Goal: Information Seeking & Learning: Learn about a topic

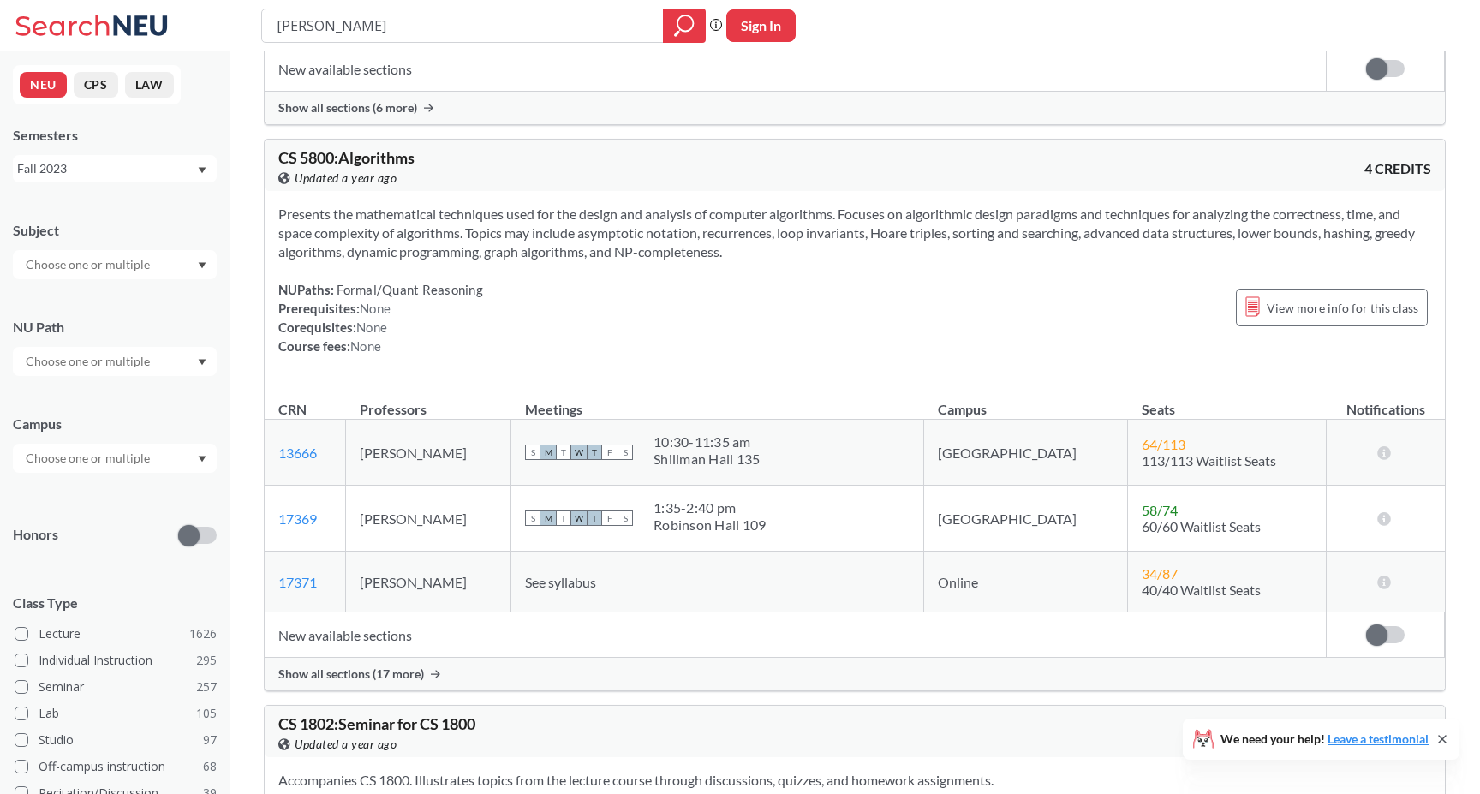
click at [527, 678] on div "Show all sections (17 more)" at bounding box center [855, 674] width 1180 height 33
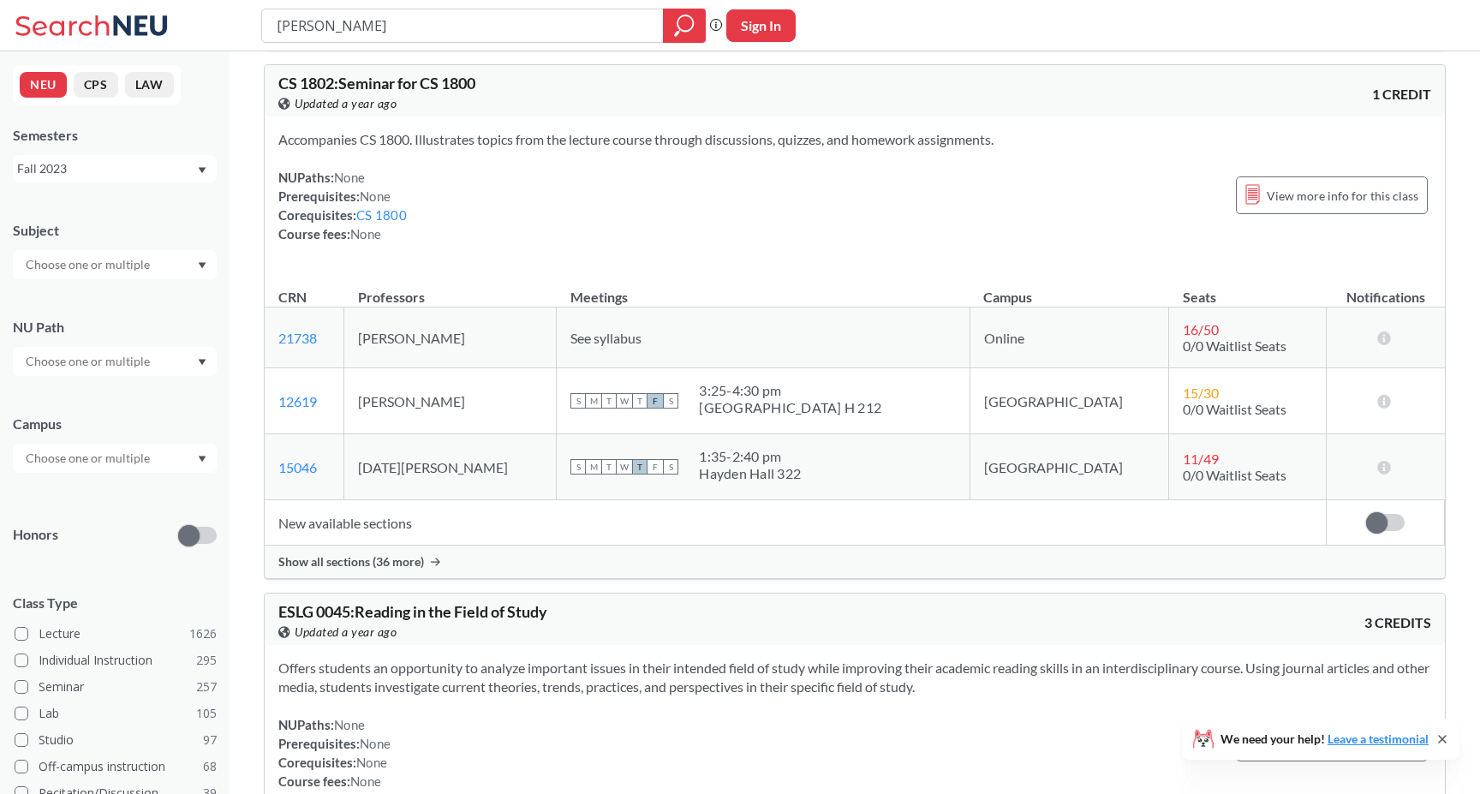
scroll to position [3625, 0]
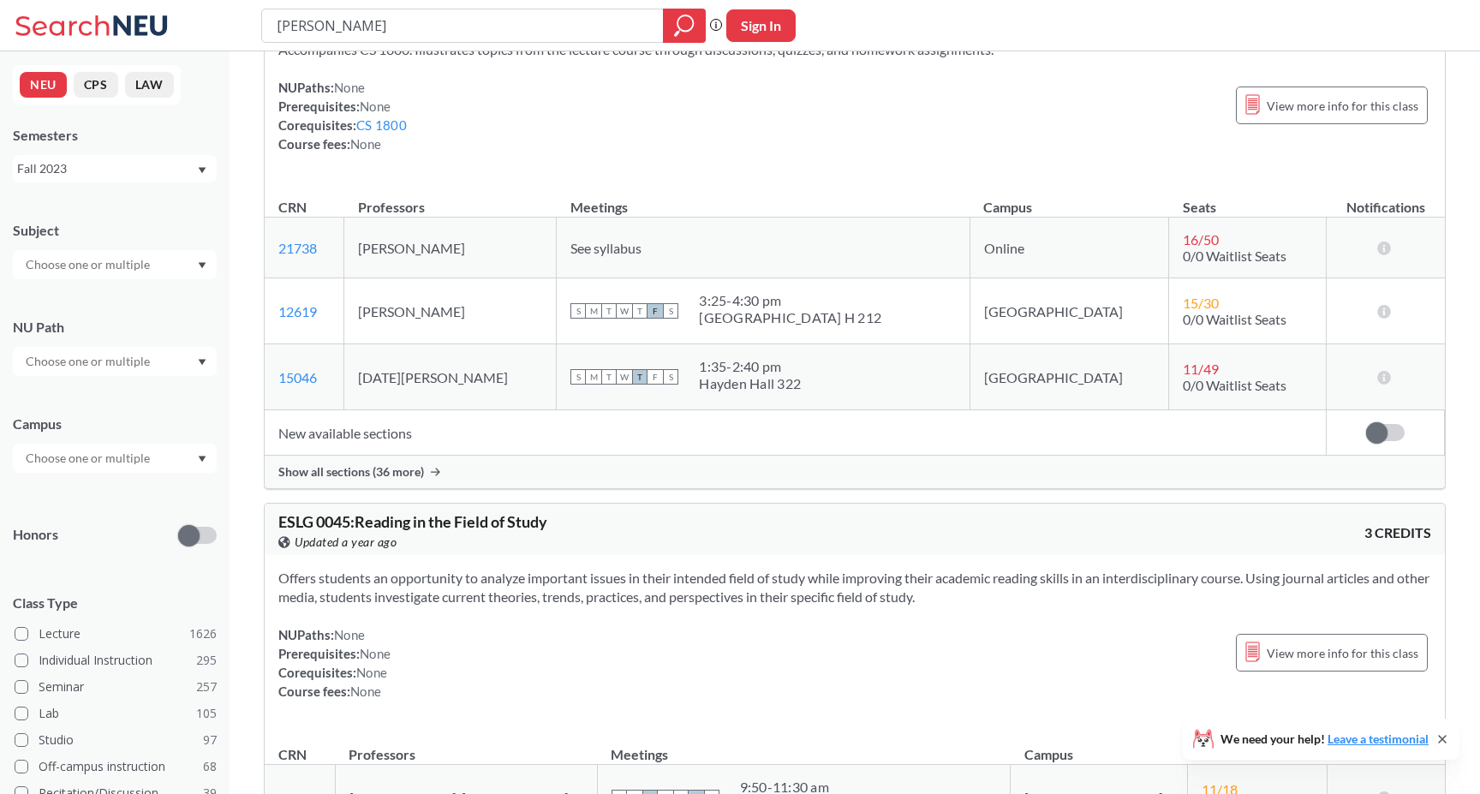
click at [108, 170] on div "Fall 2023" at bounding box center [106, 168] width 179 height 19
click at [108, 220] on div "Fall 2025" at bounding box center [115, 205] width 204 height 47
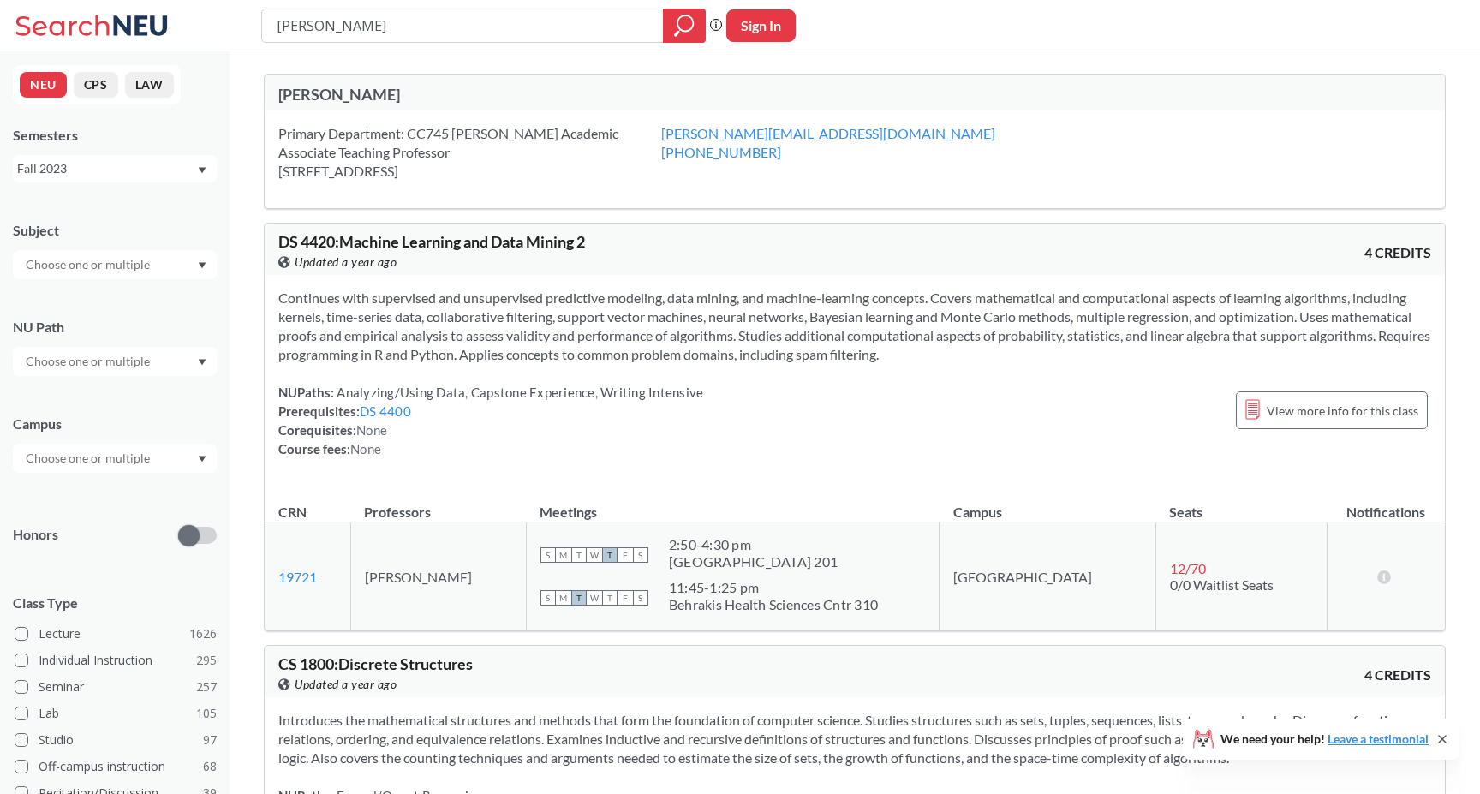
click at [184, 164] on div "Fall 2023" at bounding box center [106, 168] width 179 height 19
click at [160, 202] on div "Fall 2025" at bounding box center [118, 206] width 193 height 19
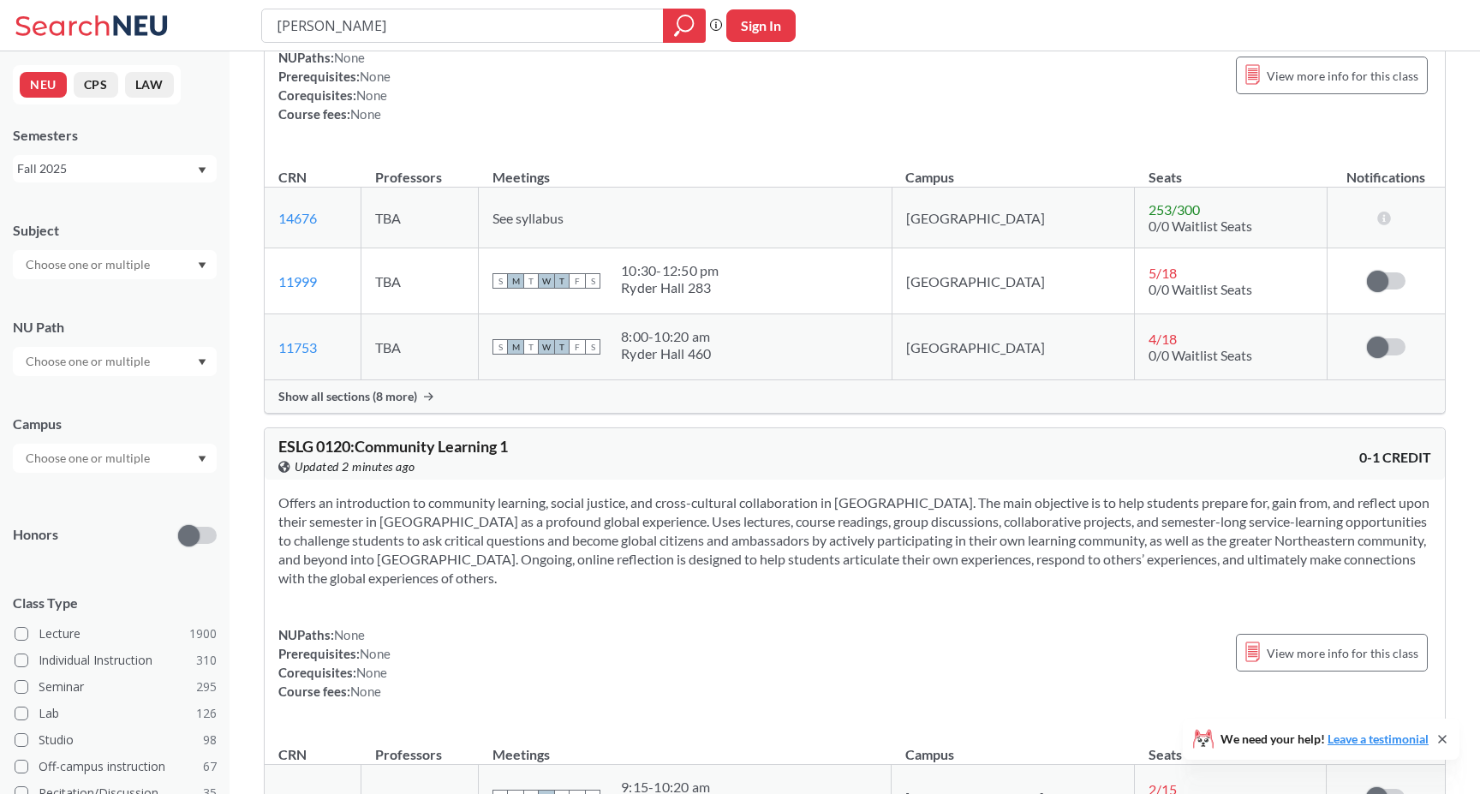
scroll to position [1366, 0]
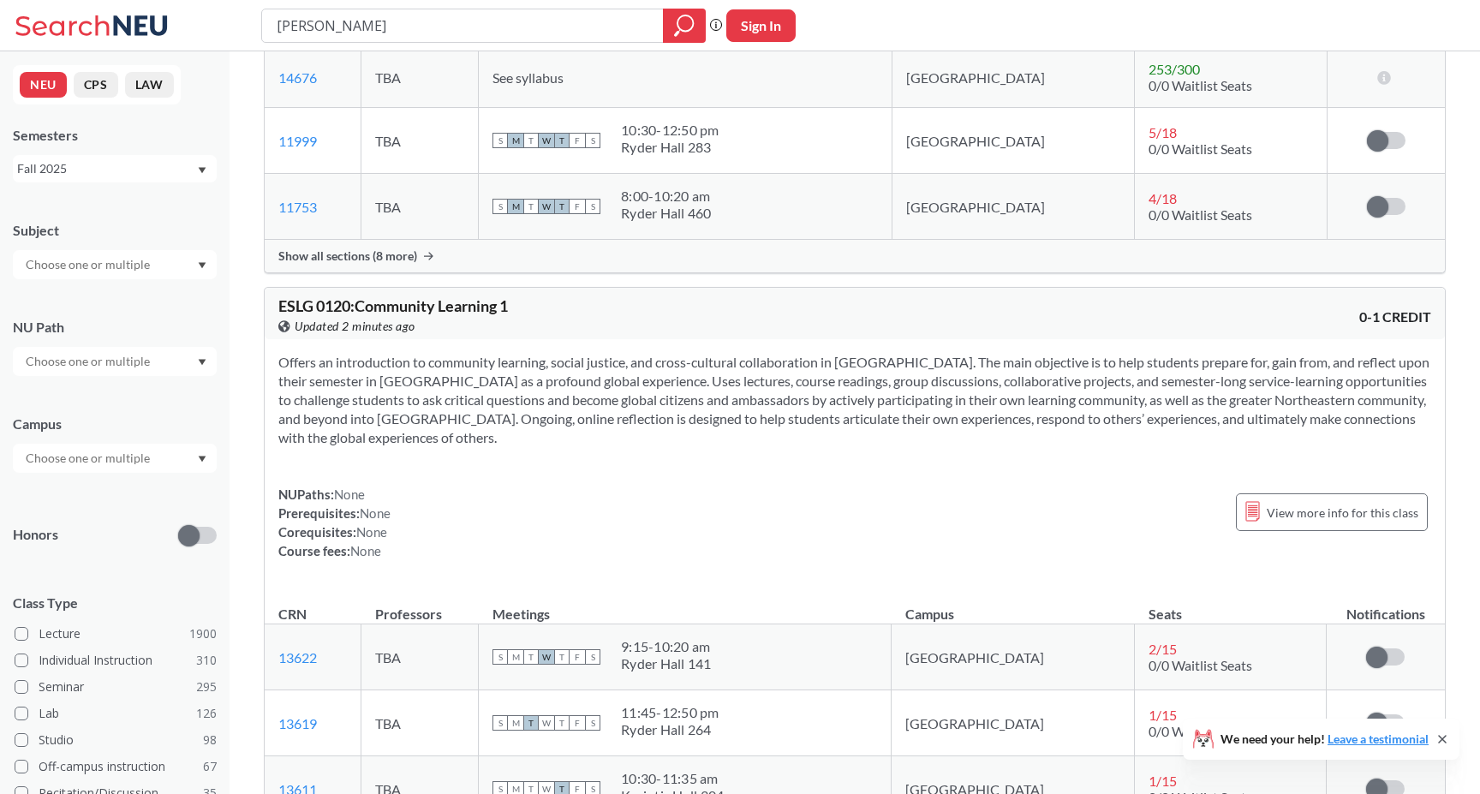
click at [134, 170] on div "Fall 2025" at bounding box center [106, 168] width 179 height 19
click at [103, 229] on div "Spring 2025" at bounding box center [118, 231] width 193 height 19
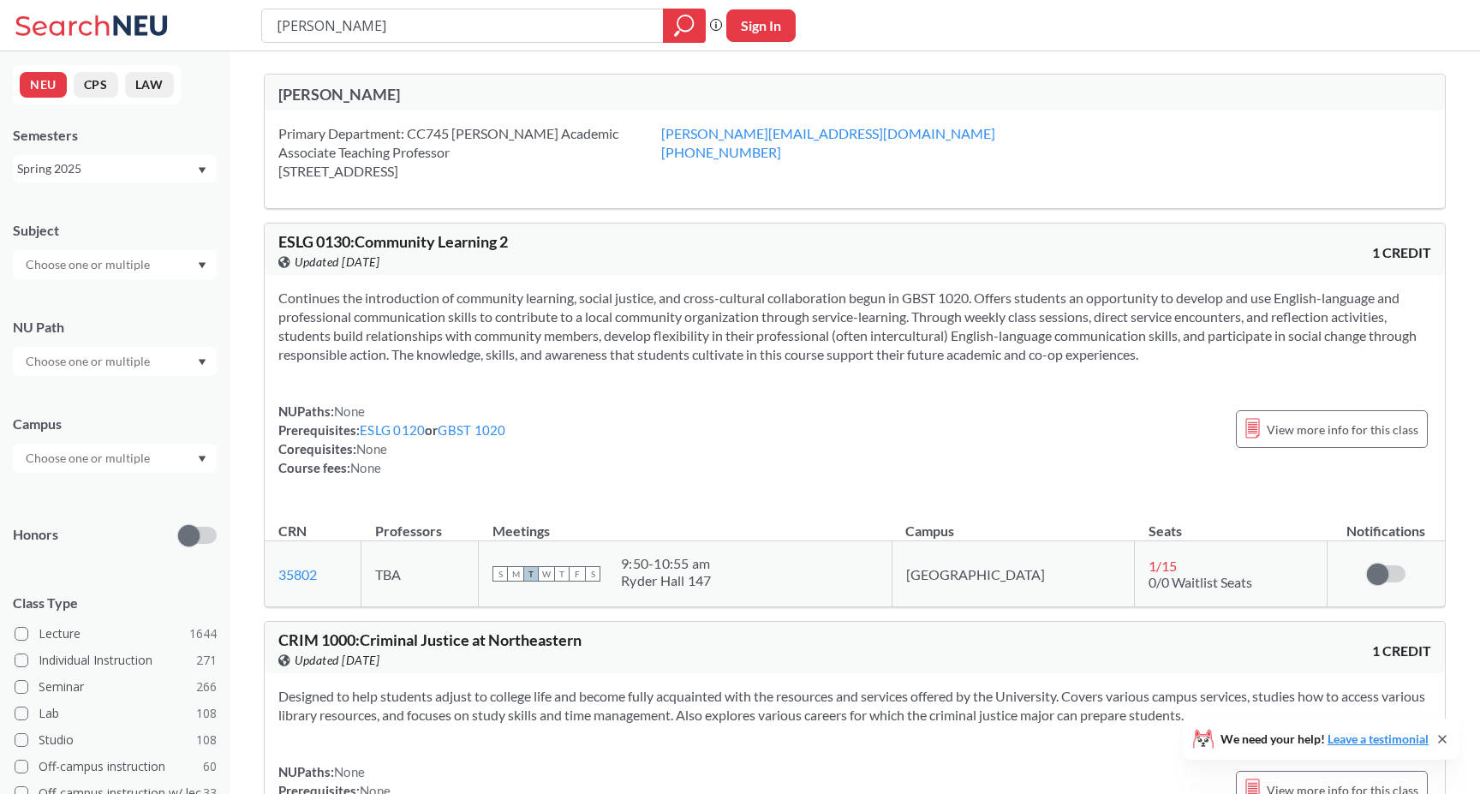
scroll to position [615, 0]
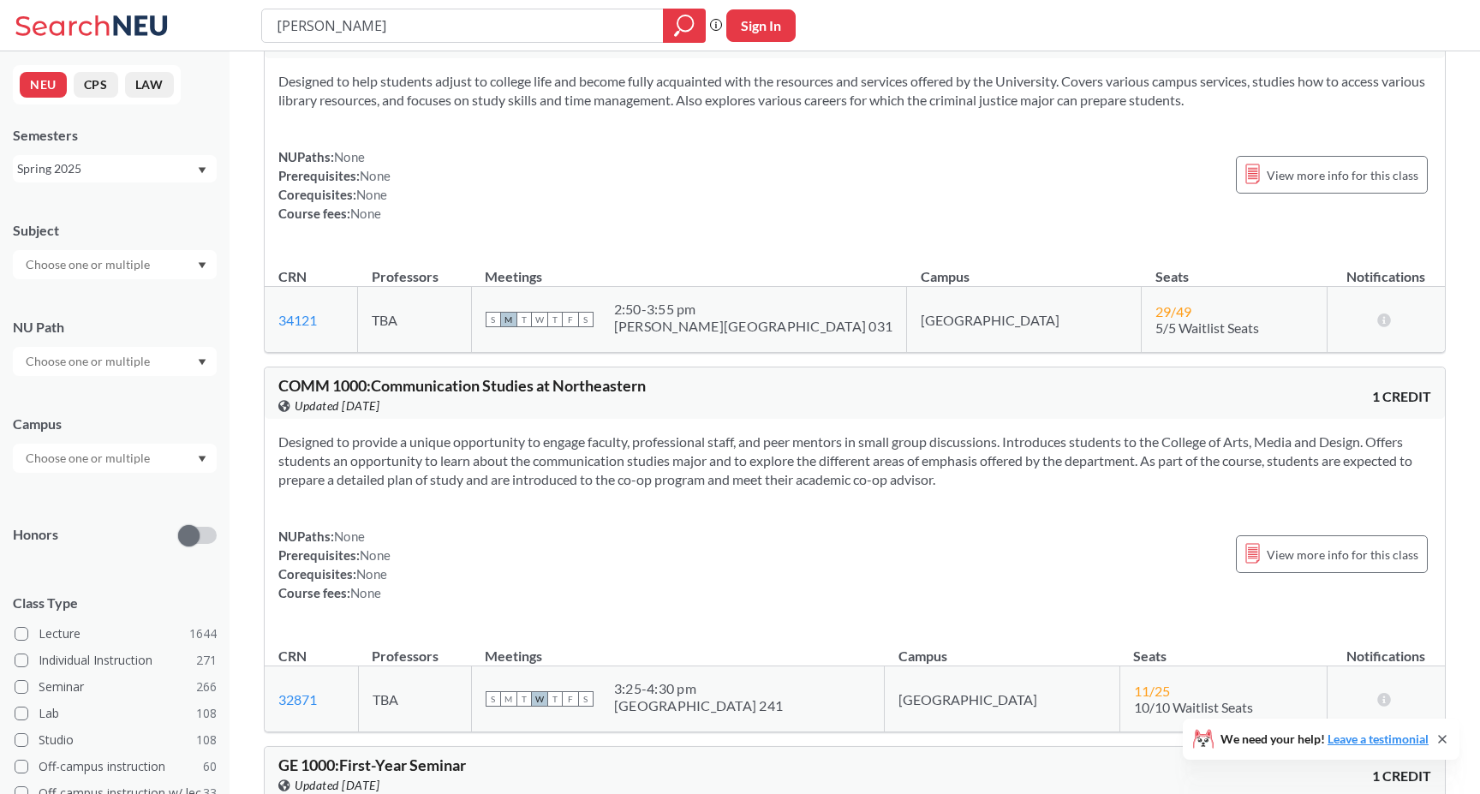
click at [121, 166] on div "Spring 2025" at bounding box center [106, 168] width 179 height 19
click at [128, 313] on div "Fall 2024" at bounding box center [115, 330] width 204 height 47
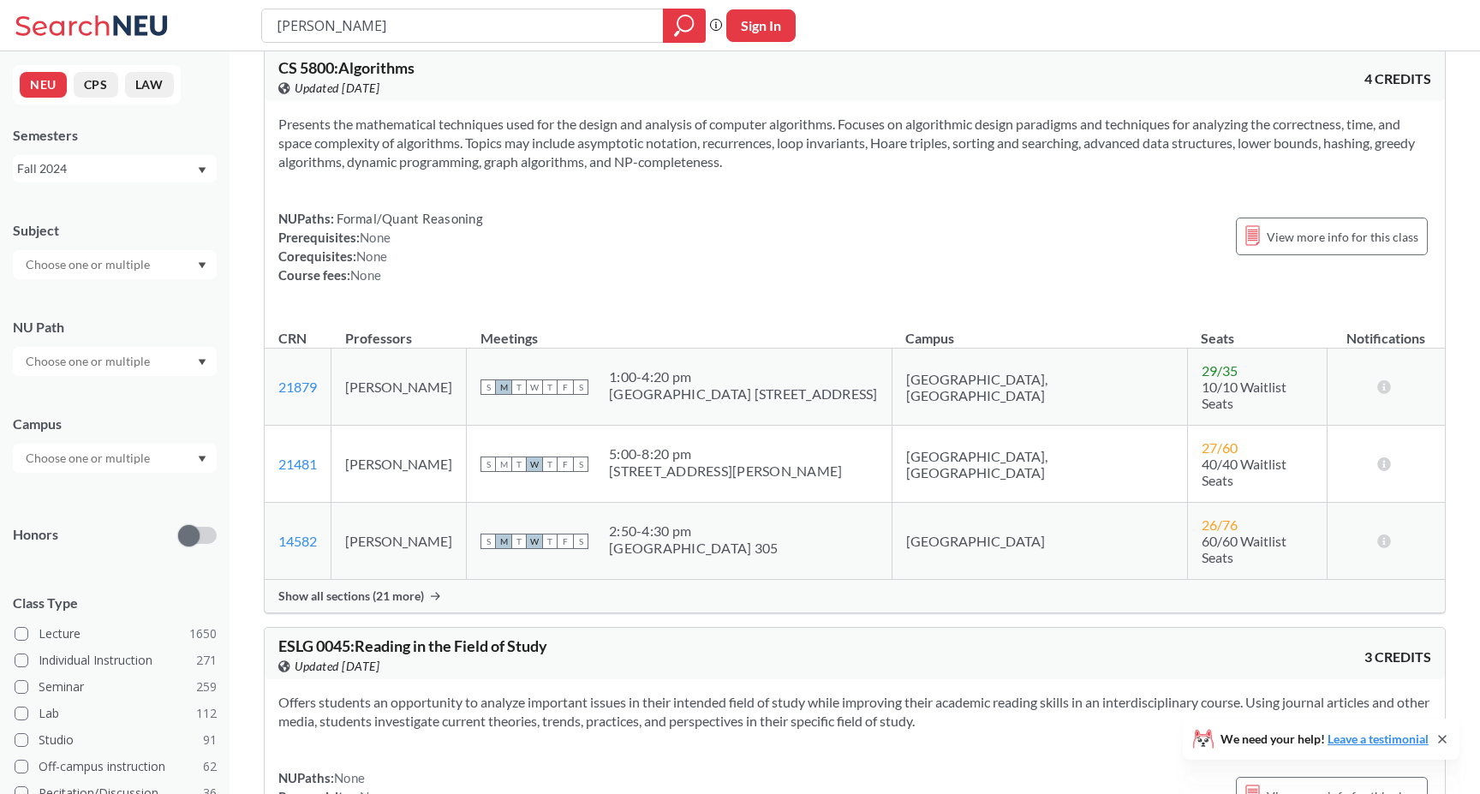
scroll to position [1218, 0]
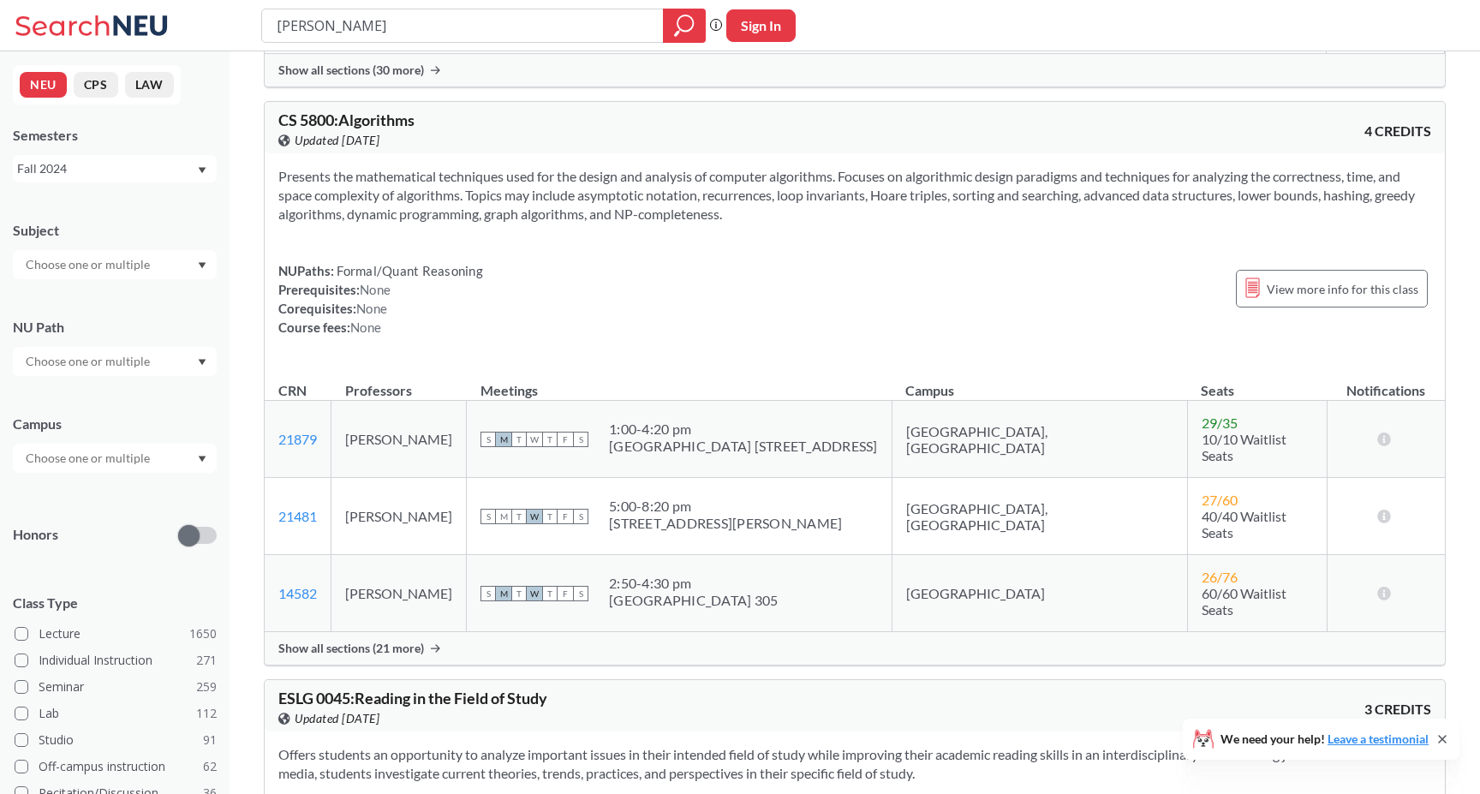
click at [503, 632] on div "Show all sections (21 more)" at bounding box center [855, 648] width 1180 height 33
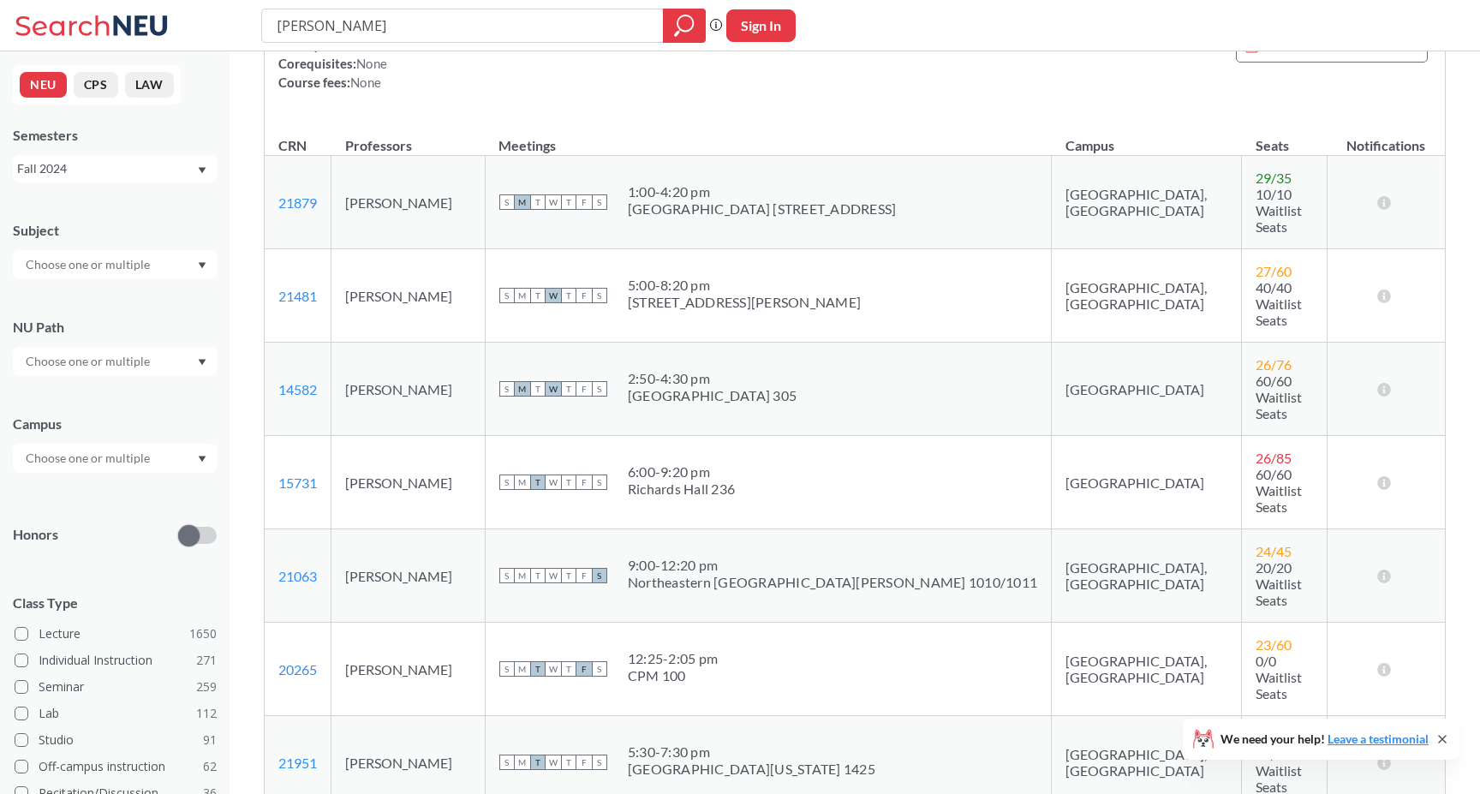
scroll to position [1542, 0]
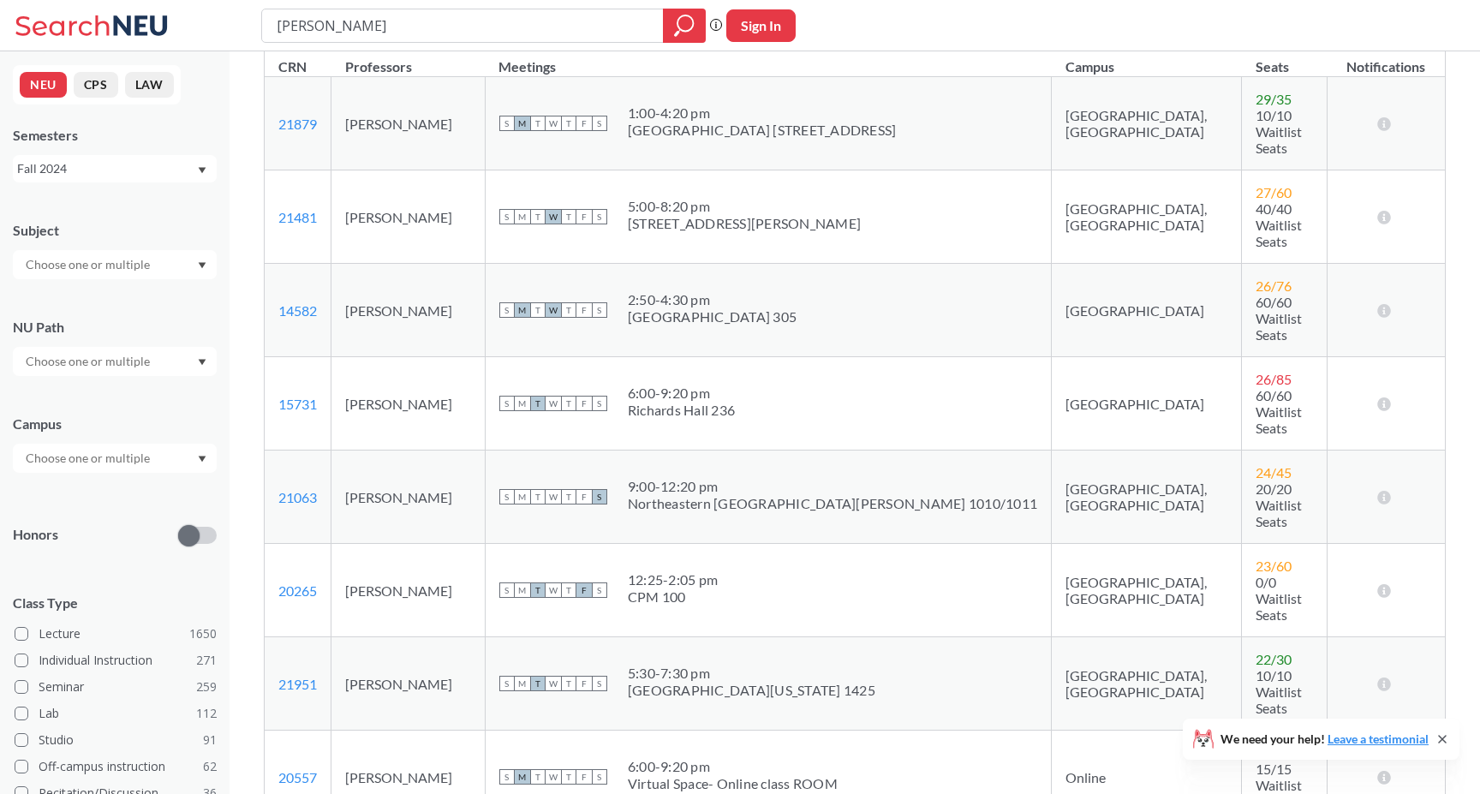
click at [117, 159] on div "Fall 2024" at bounding box center [106, 168] width 179 height 19
click at [119, 190] on div "Fall 2025" at bounding box center [115, 205] width 204 height 47
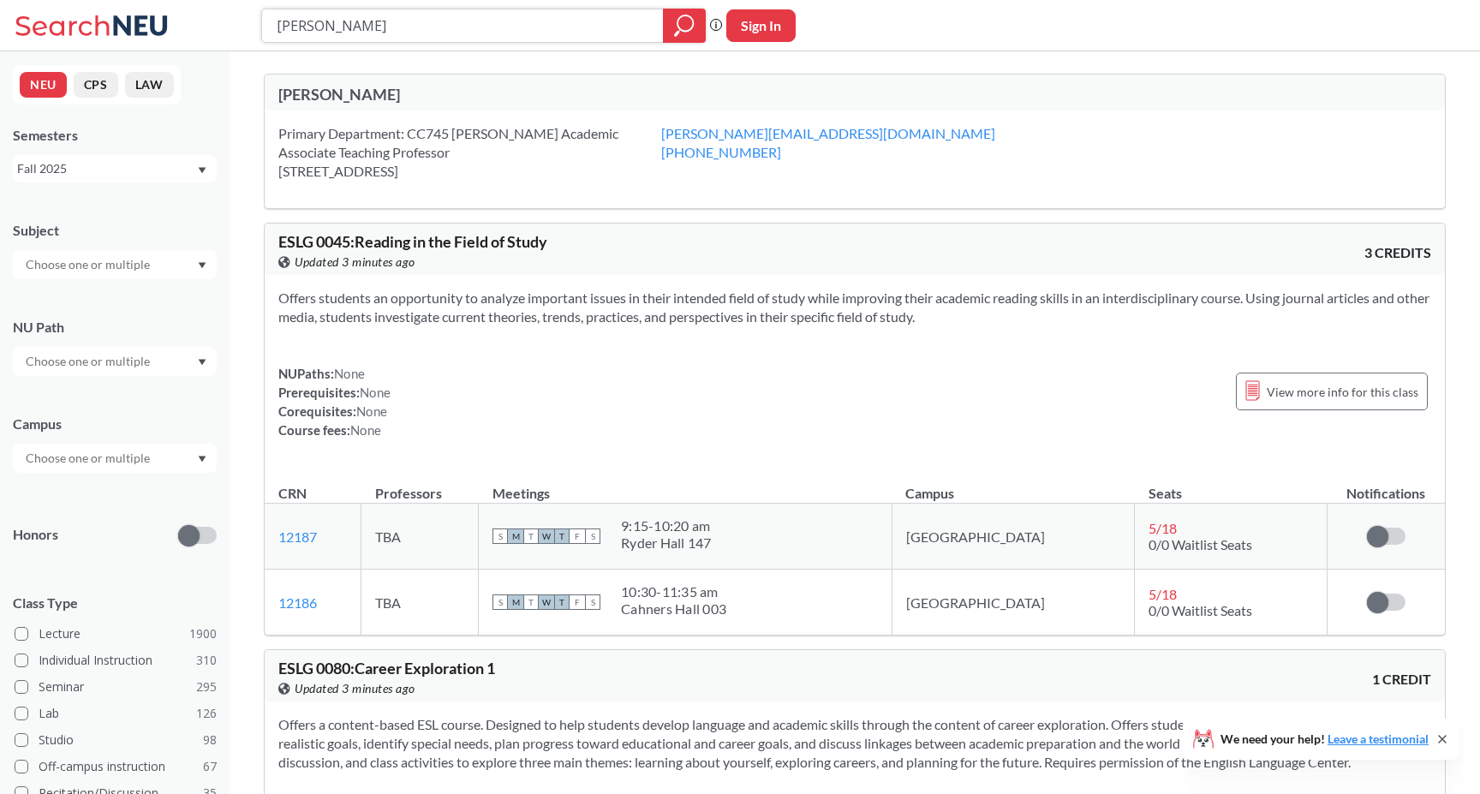
click at [420, 23] on input "[PERSON_NAME]" at bounding box center [463, 25] width 376 height 29
type input "cs5800"
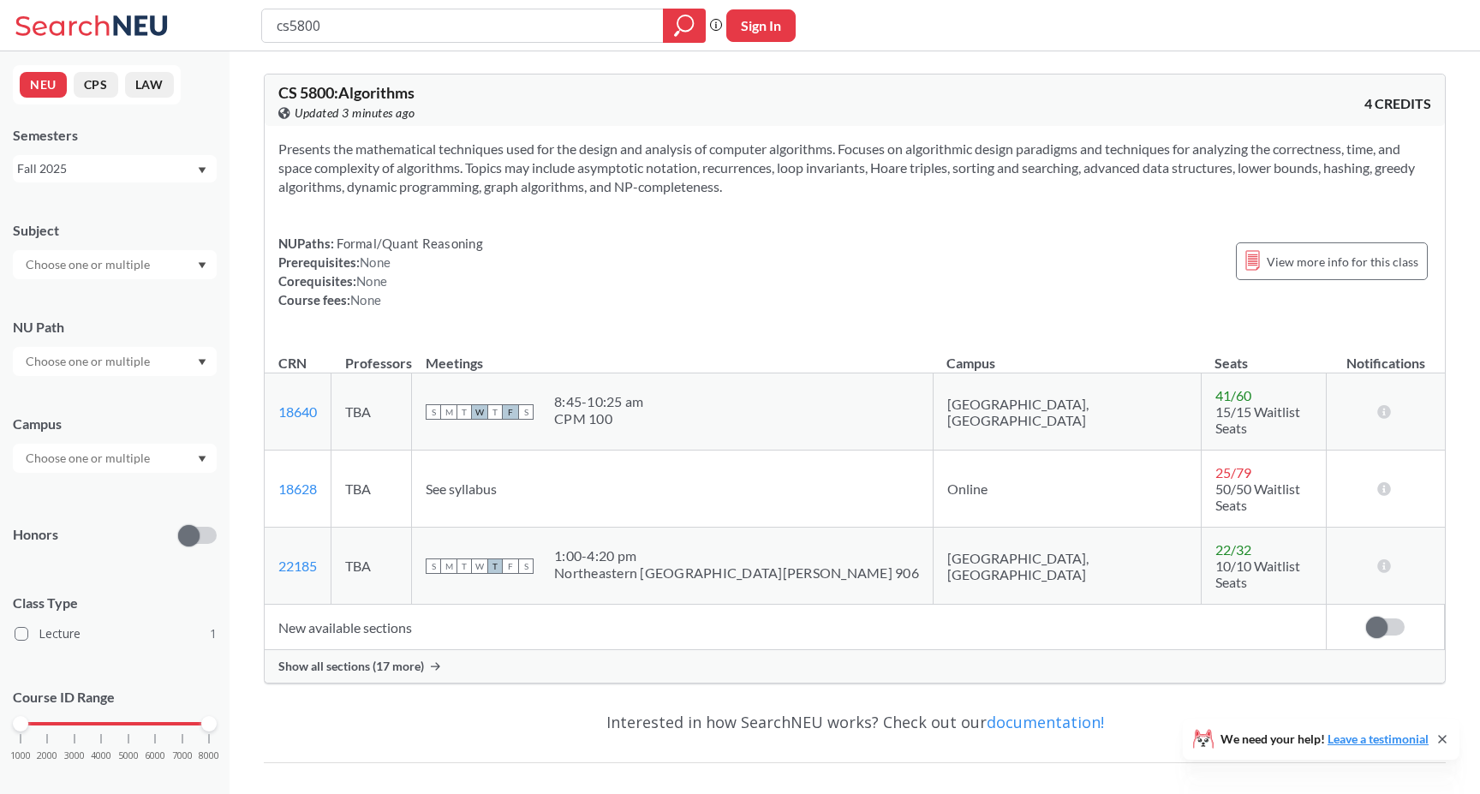
click at [464, 650] on div "Show all sections (17 more)" at bounding box center [855, 666] width 1180 height 33
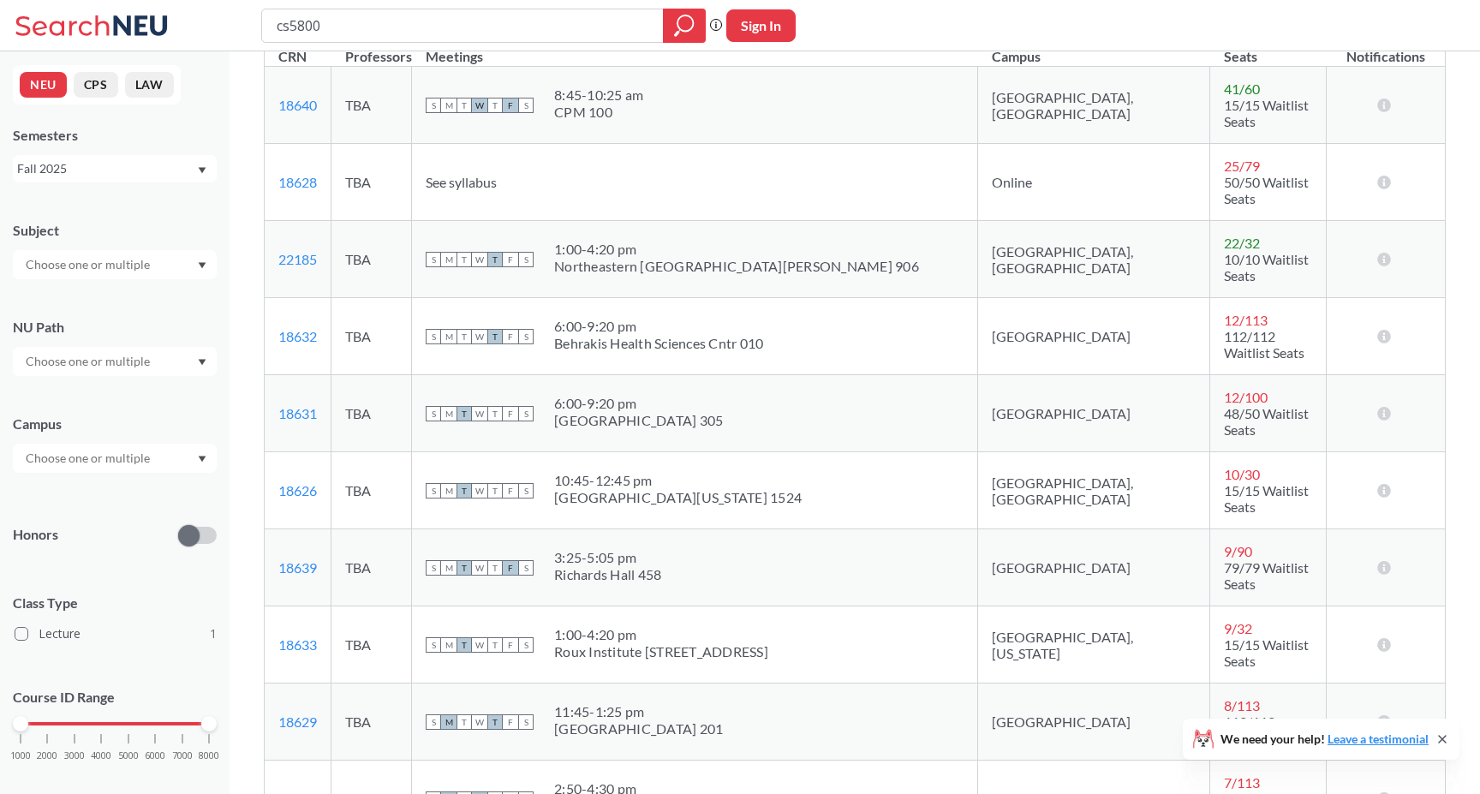
scroll to position [307, 0]
click at [412, 374] on td "TBA" at bounding box center [371, 412] width 80 height 77
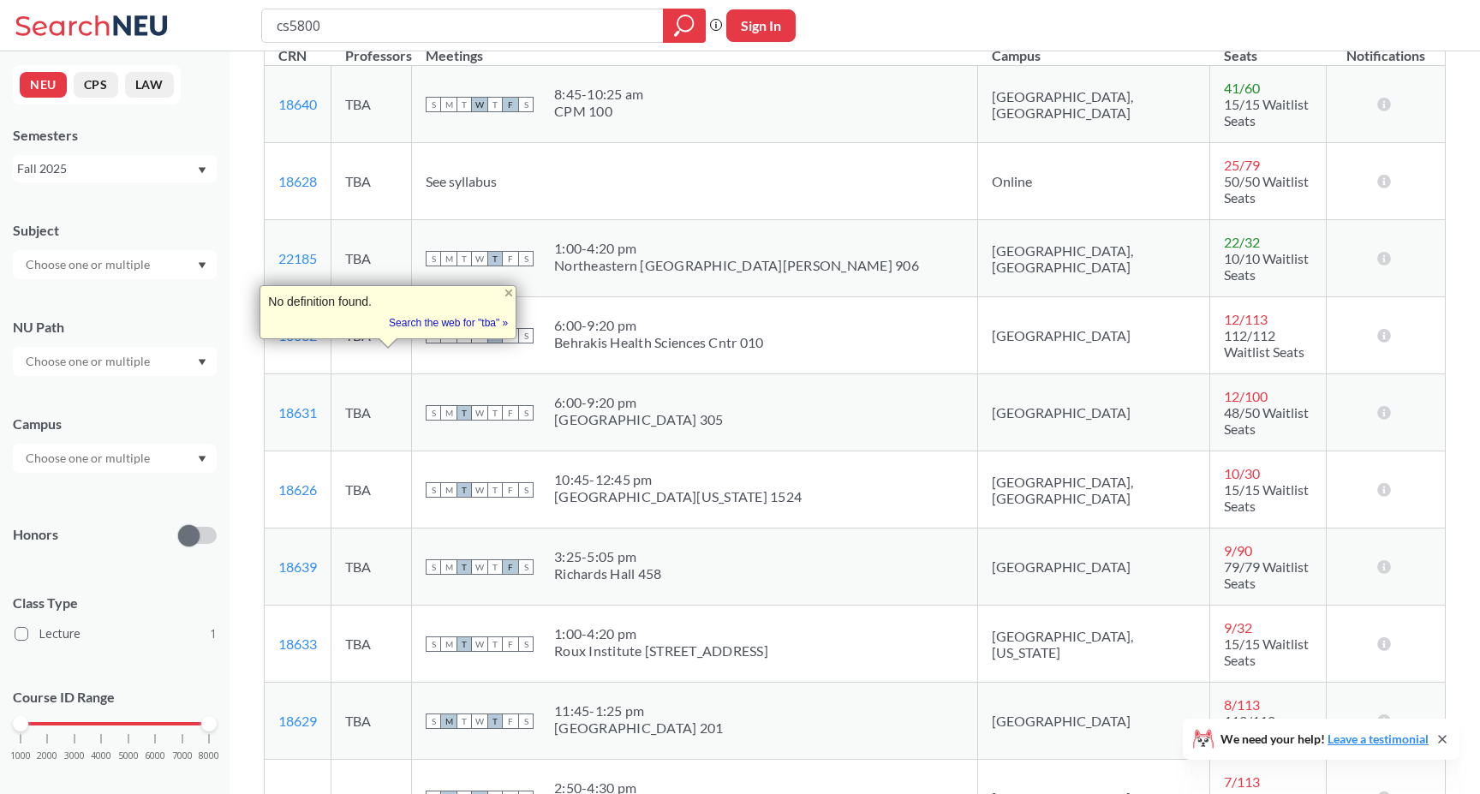
click at [461, 336] on div "No definition found. Tip: Didn't want this definition pop-up? Try setting a tri…" at bounding box center [387, 312] width 257 height 54
click at [474, 374] on td "S M T W T F S 6:00 - 9:20 pm Shillman Hall 305" at bounding box center [695, 412] width 566 height 77
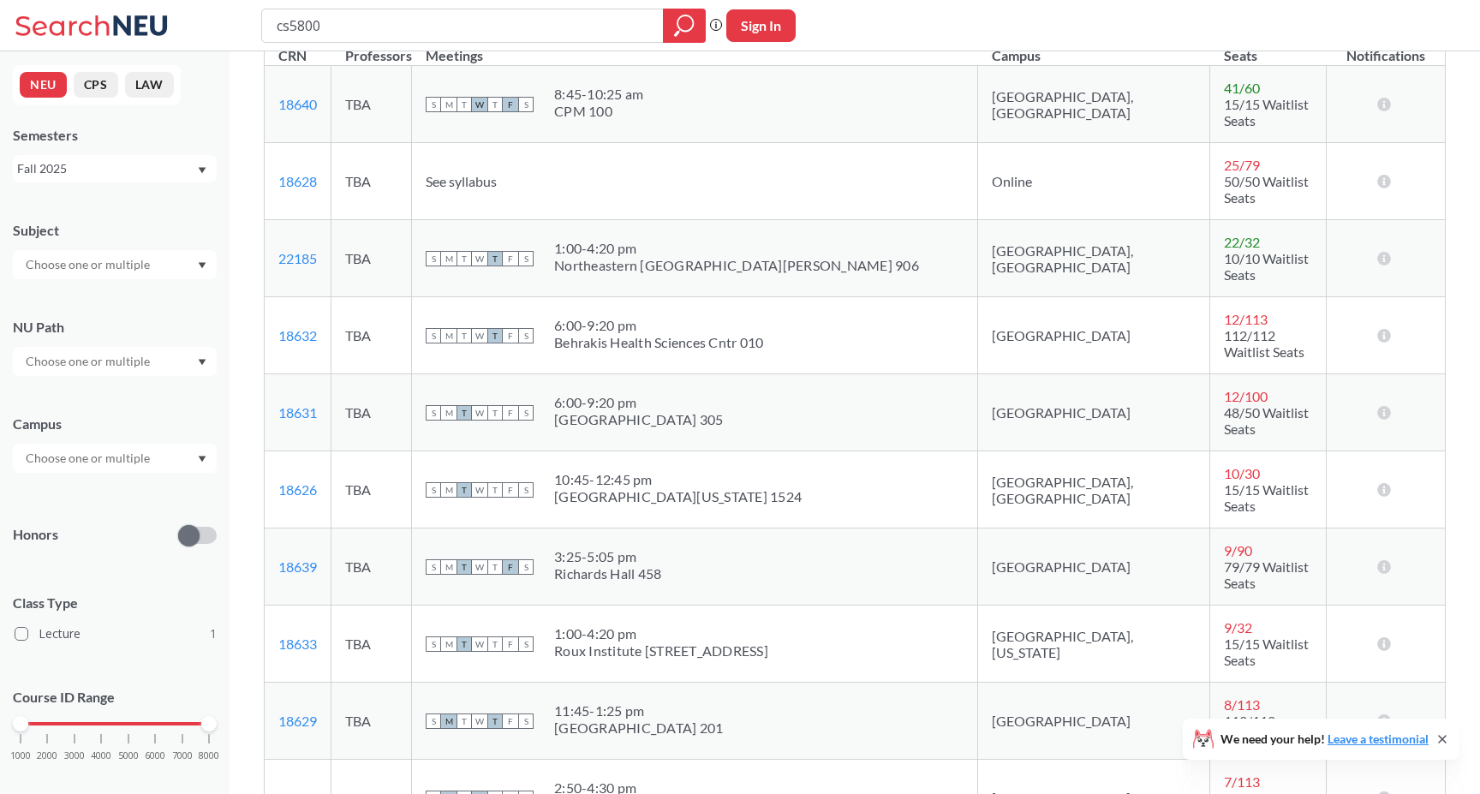
click at [412, 374] on td "TBA" at bounding box center [371, 412] width 80 height 77
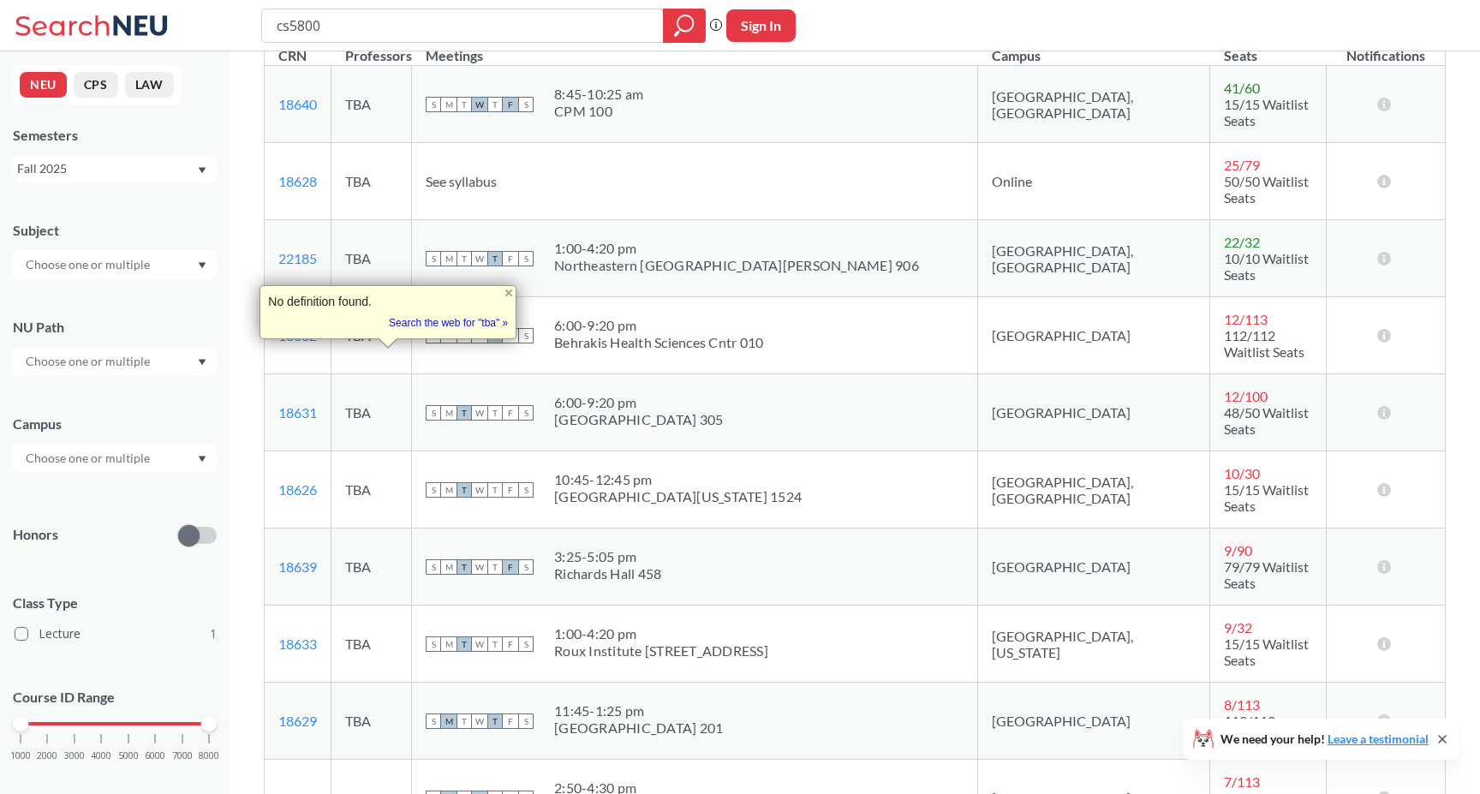
click at [469, 333] on div "No definition found. Tip: Didn't want this definition pop-up? Try setting a tri…" at bounding box center [387, 312] width 257 height 54
click at [471, 336] on div "No definition found. Tip: Didn't want this definition pop-up? Try setting a tri…" at bounding box center [387, 312] width 257 height 54
click at [412, 374] on td "TBA" at bounding box center [371, 412] width 80 height 77
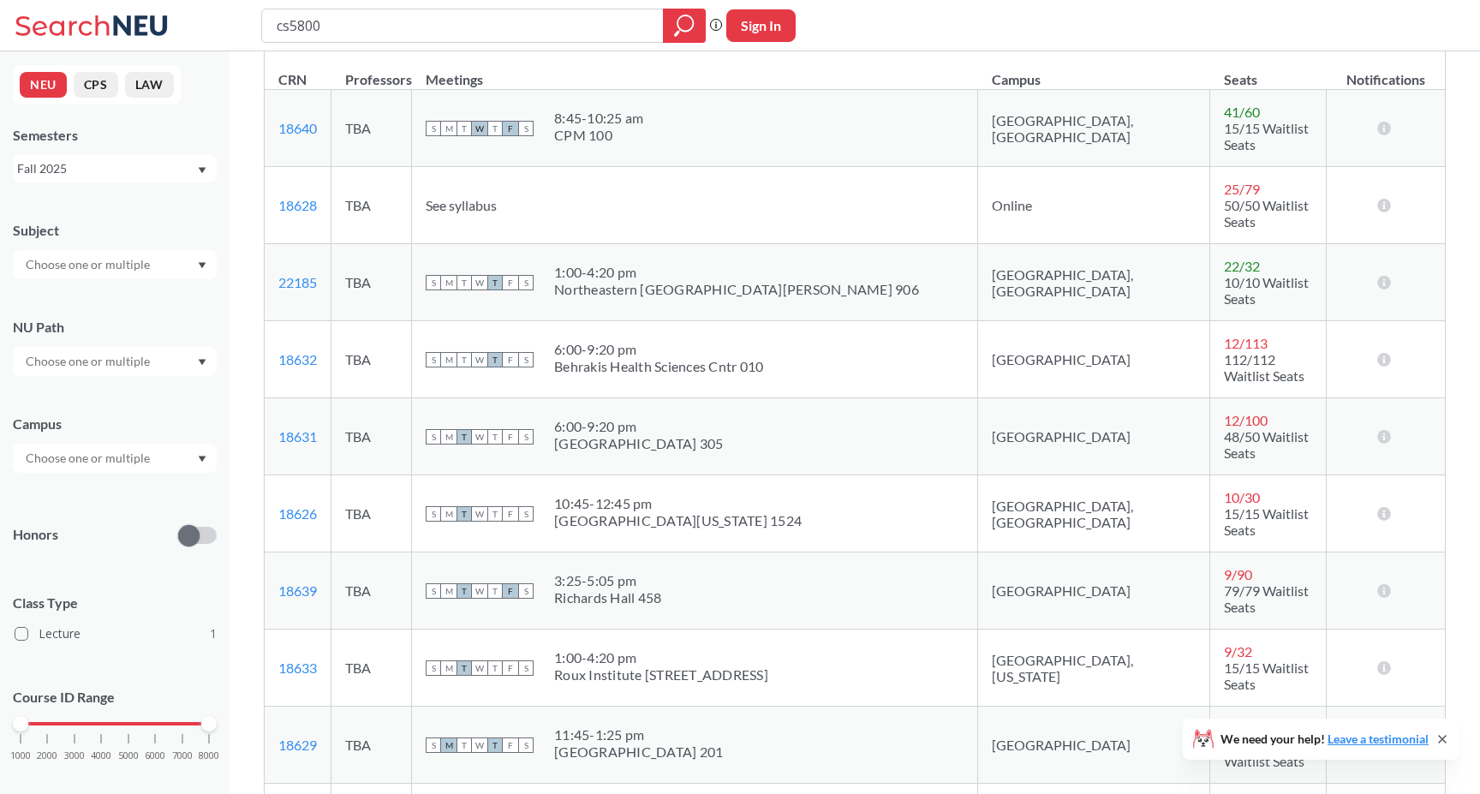
scroll to position [273, 0]
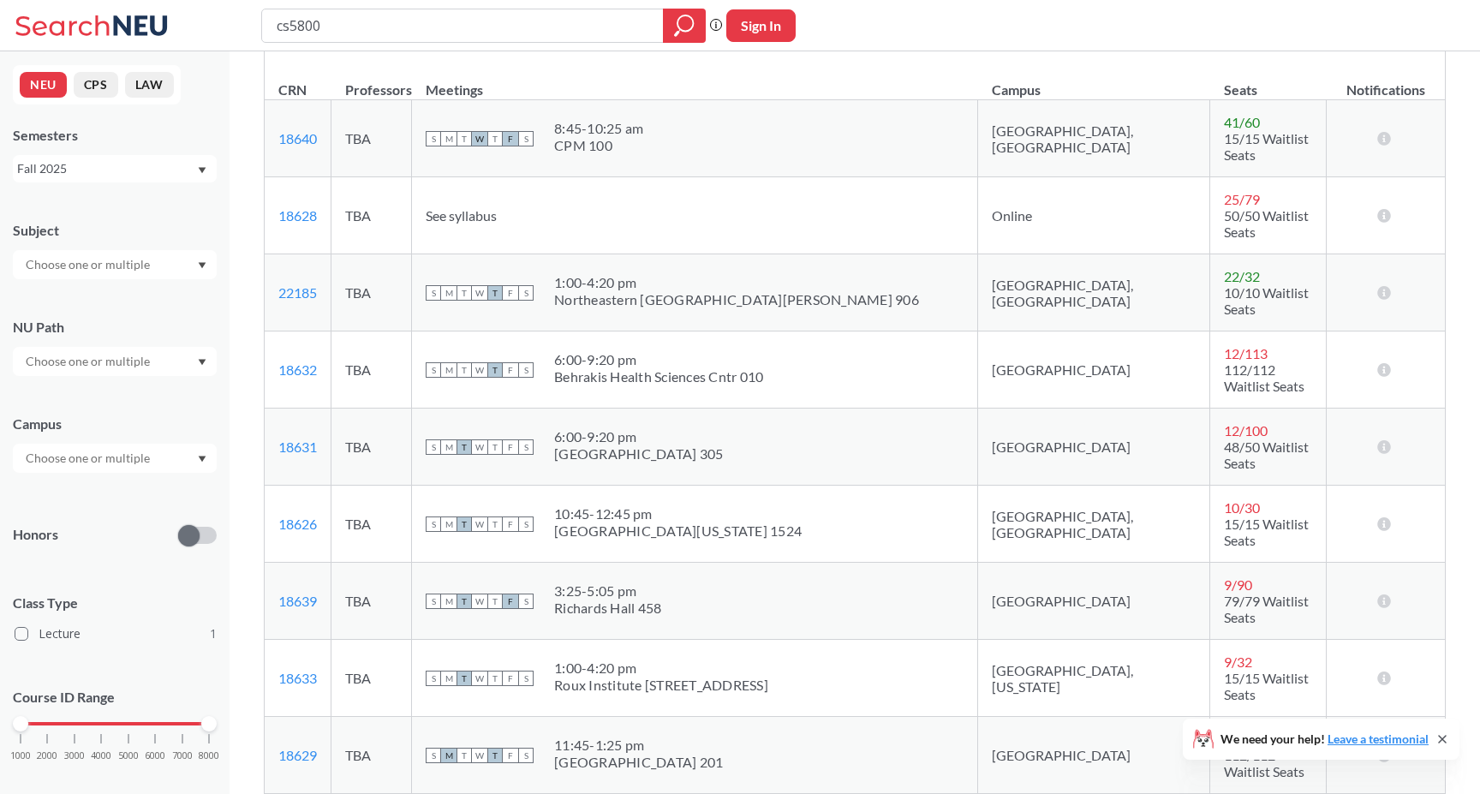
click at [1060, 342] on td "[GEOGRAPHIC_DATA]" at bounding box center [1094, 369] width 232 height 77
